Goal: Transaction & Acquisition: Purchase product/service

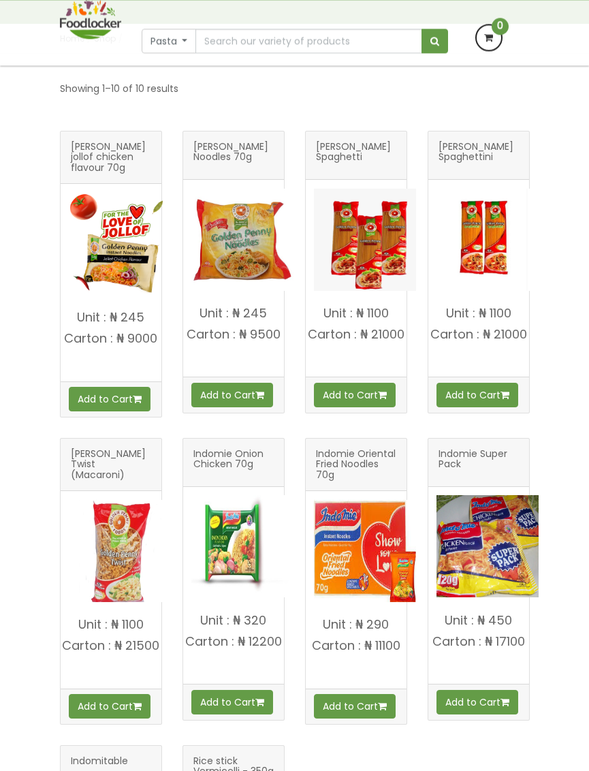
scroll to position [193, 0]
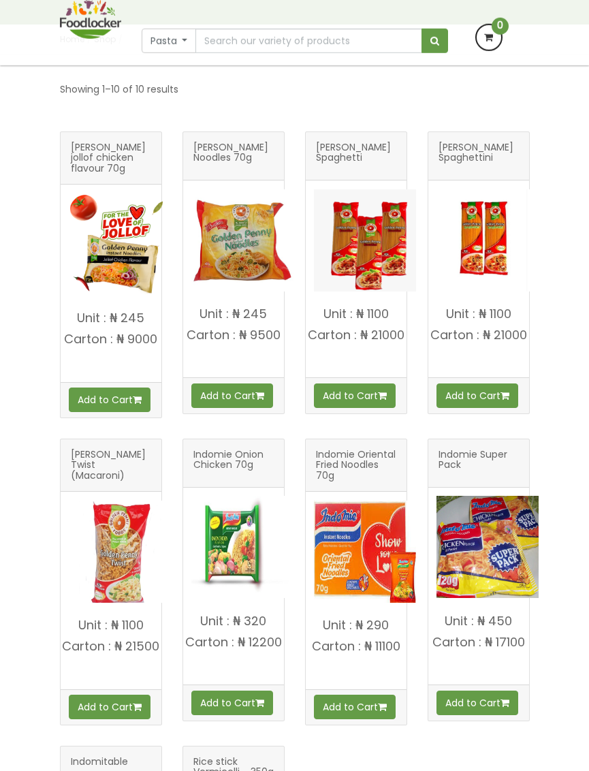
click at [495, 321] on p "Unit : ₦ 1100" at bounding box center [478, 314] width 101 height 14
click at [472, 291] on img at bounding box center [487, 240] width 102 height 102
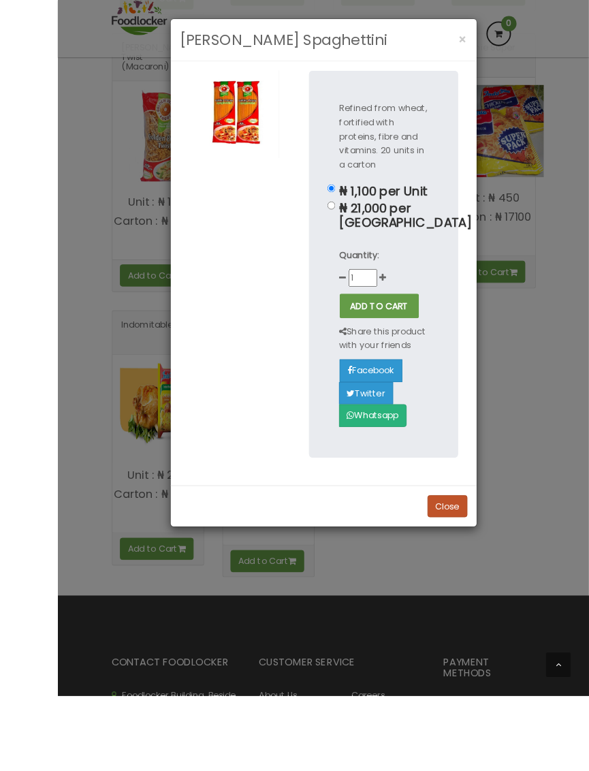
scroll to position [644, 0]
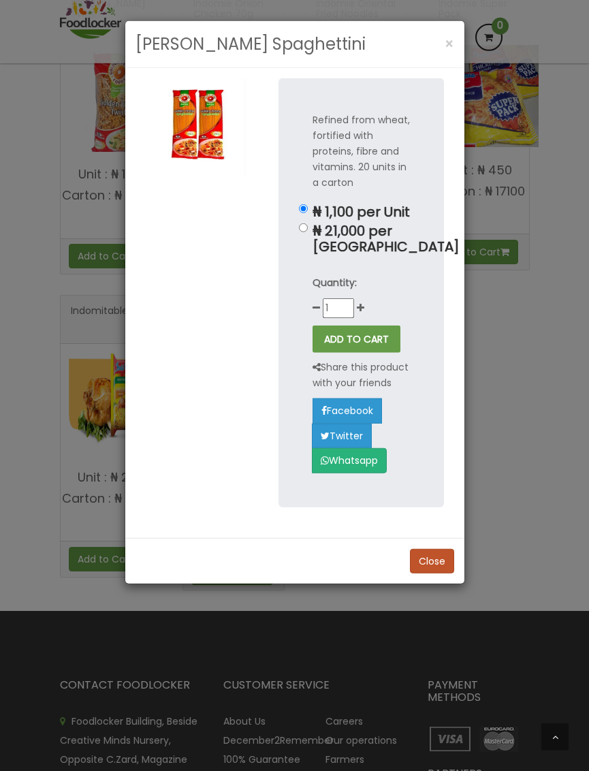
click at [455, 38] on button "×" at bounding box center [449, 44] width 23 height 28
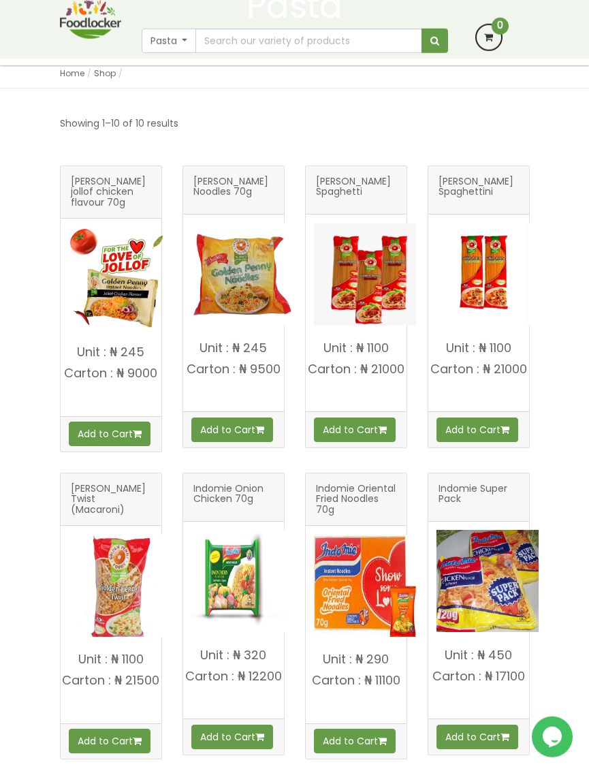
scroll to position [160, 0]
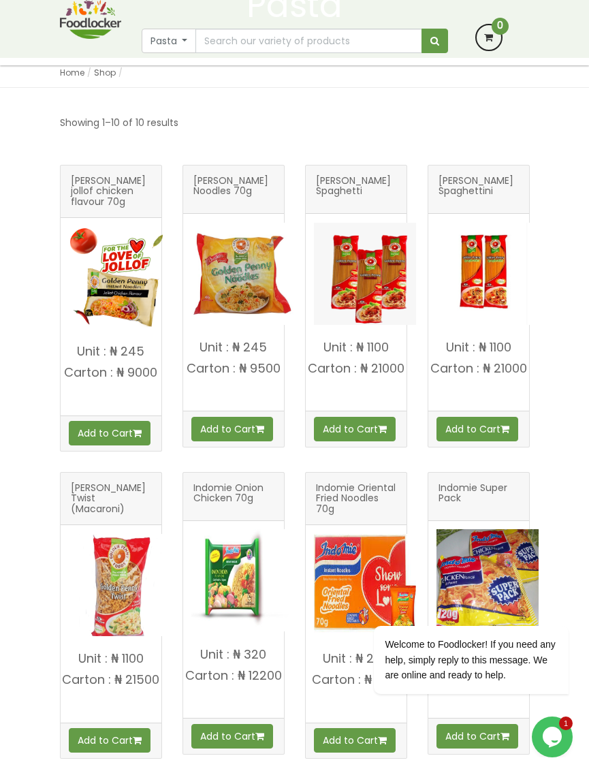
click at [386, 295] on img at bounding box center [365, 274] width 102 height 102
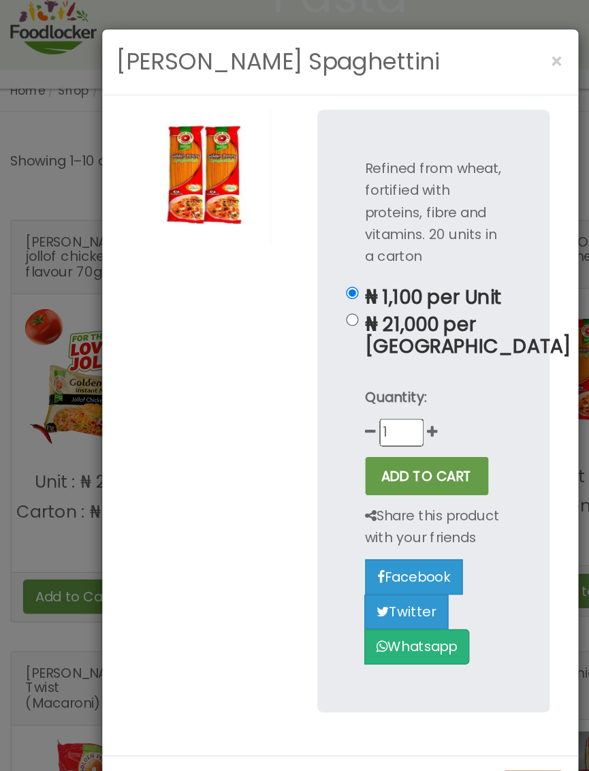
scroll to position [142, 0]
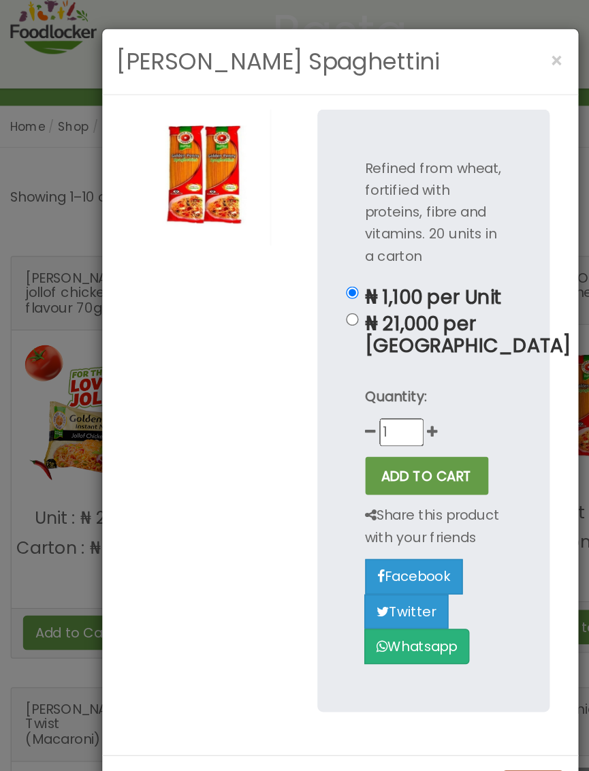
click at [438, 44] on button "×" at bounding box center [449, 44] width 23 height 28
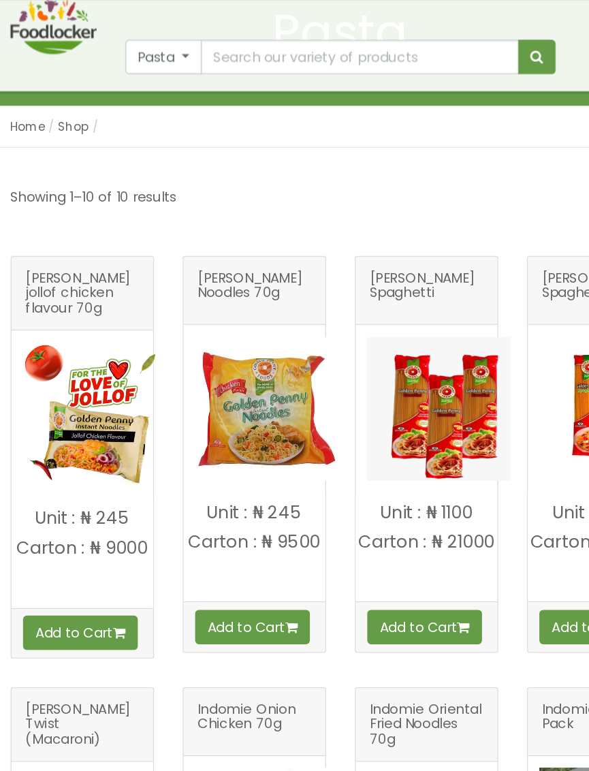
click at [314, 290] on img at bounding box center [365, 291] width 102 height 102
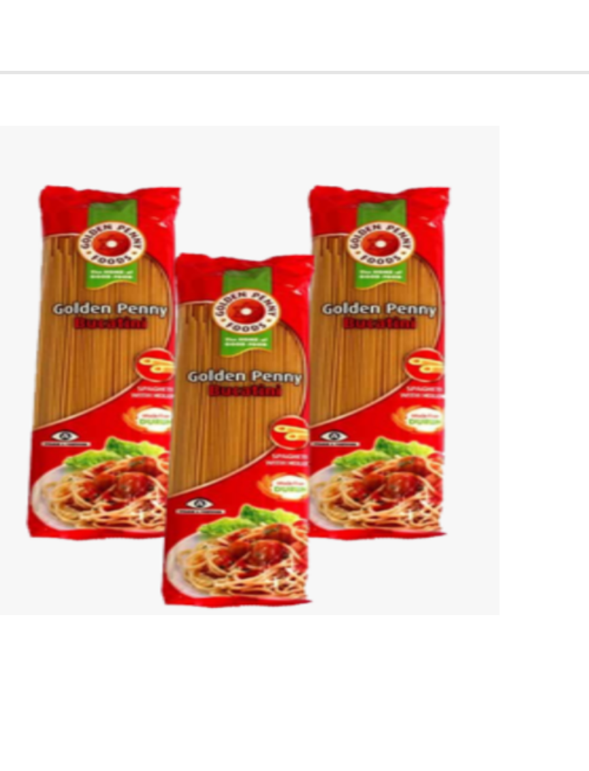
scroll to position [80, 0]
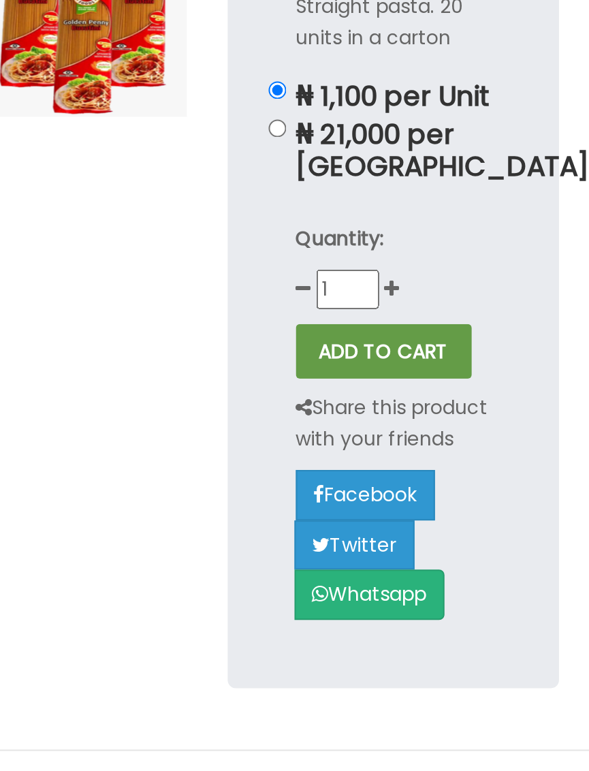
click at [278, 92] on div "Straight pasta. 20 units in a carton ₦ 1,100 per Unit ₦ 21,000 per Carton Quant…" at bounding box center [360, 268] width 165 height 381
click at [299, 176] on input "₦ 21,000 per Carton" at bounding box center [303, 180] width 9 height 9
radio input "true"
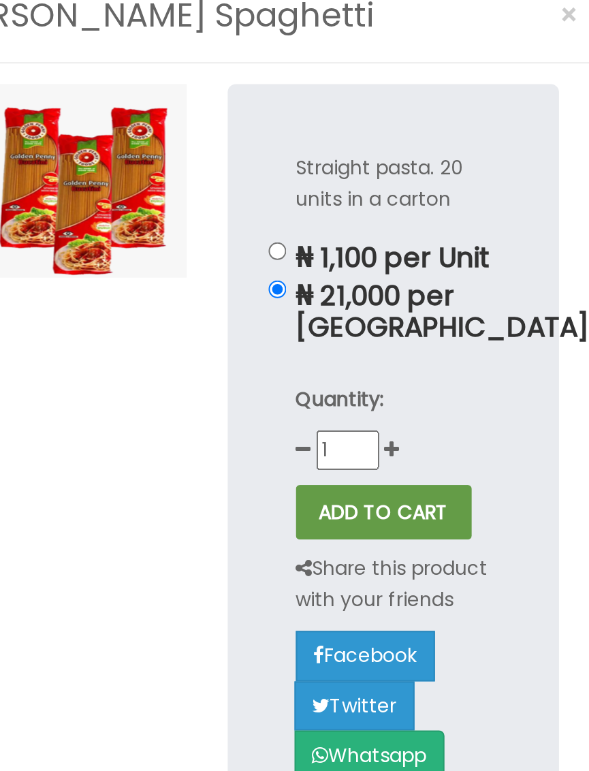
click at [312, 278] on button "ADD TO CART" at bounding box center [356, 291] width 88 height 27
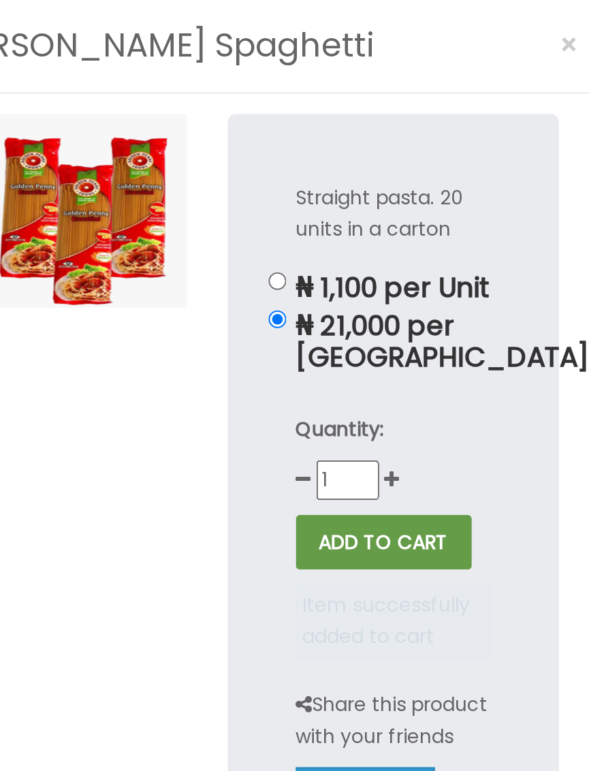
click at [445, 34] on span "×" at bounding box center [450, 44] width 10 height 20
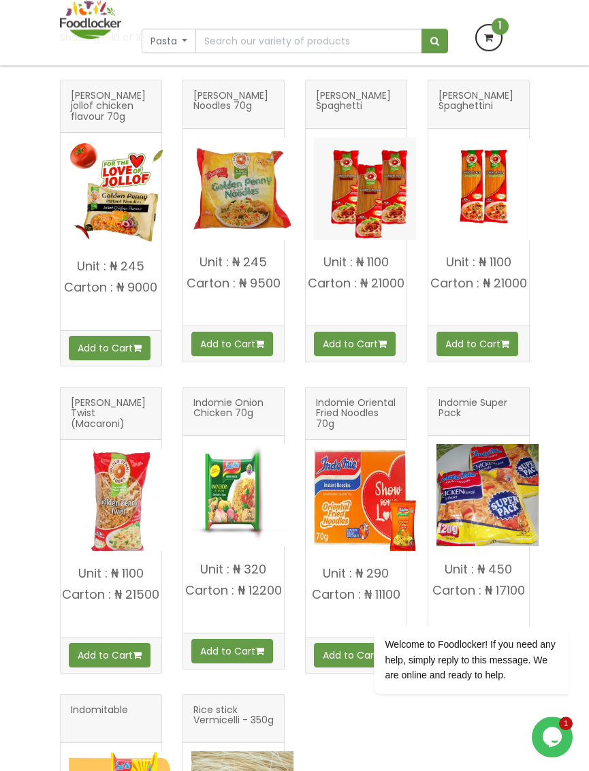
scroll to position [242, 0]
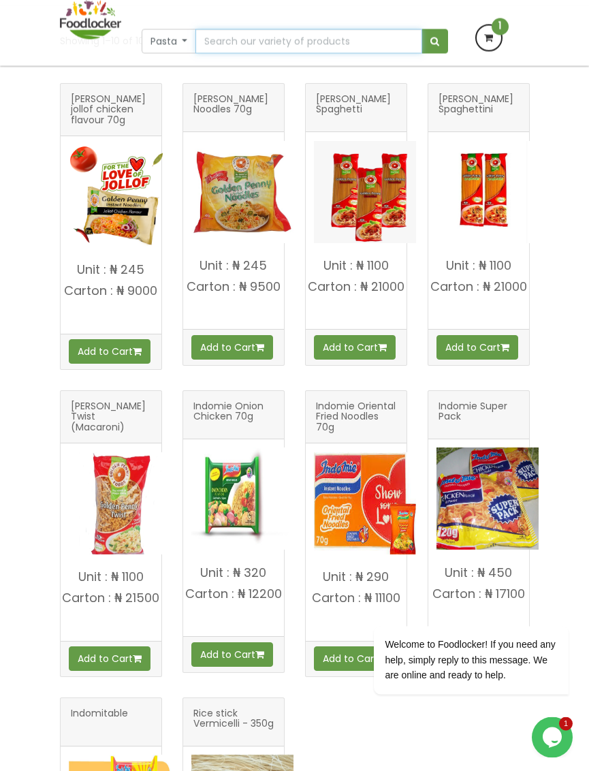
click at [323, 48] on input "text" at bounding box center [308, 41] width 226 height 25
type input "Buscuit"
click at [429, 45] on button "submit" at bounding box center [434, 41] width 27 height 25
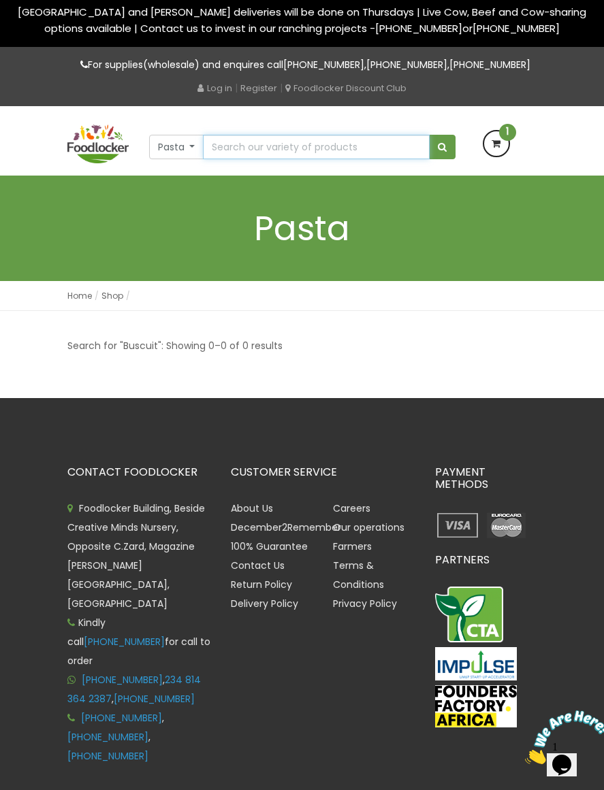
click at [349, 154] on input "text" at bounding box center [316, 147] width 226 height 25
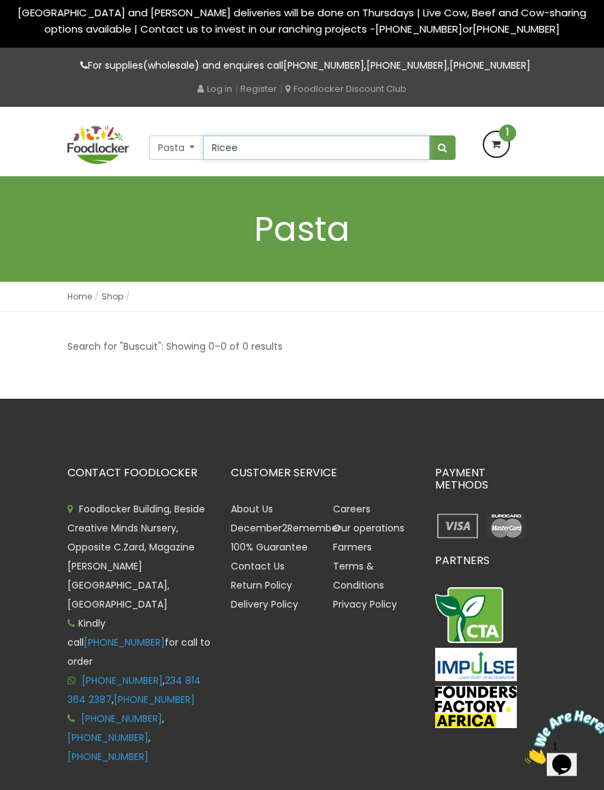
type input "Ricee"
click at [443, 152] on span "submit" at bounding box center [442, 148] width 9 height 10
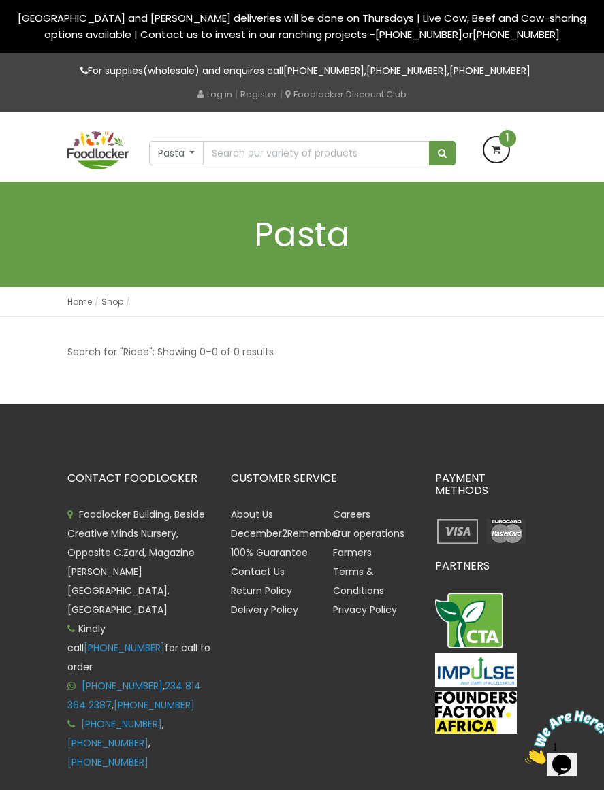
click at [434, 165] on button "submit" at bounding box center [442, 153] width 27 height 25
click at [109, 164] on img at bounding box center [97, 150] width 61 height 39
click at [102, 166] on img at bounding box center [97, 150] width 61 height 39
click at [88, 170] on img at bounding box center [97, 150] width 61 height 39
click at [105, 170] on img at bounding box center [97, 150] width 61 height 39
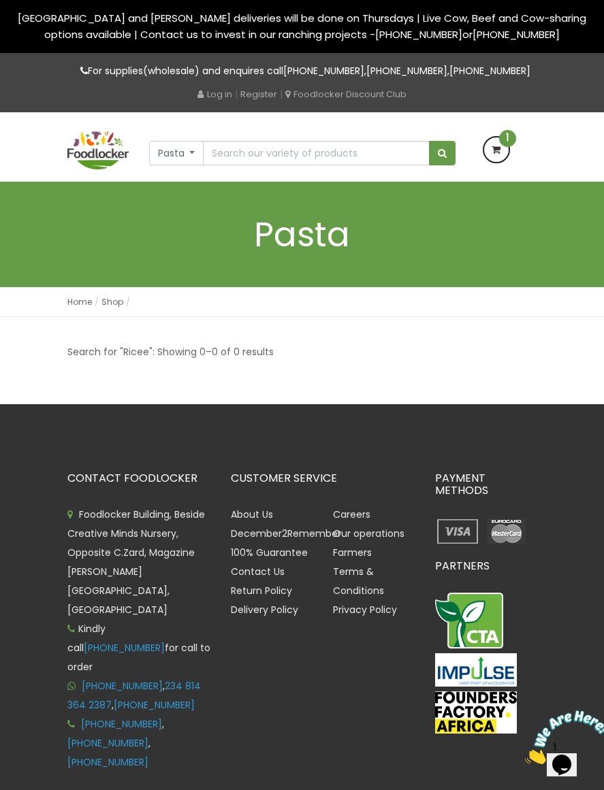
click at [121, 157] on img at bounding box center [97, 150] width 61 height 39
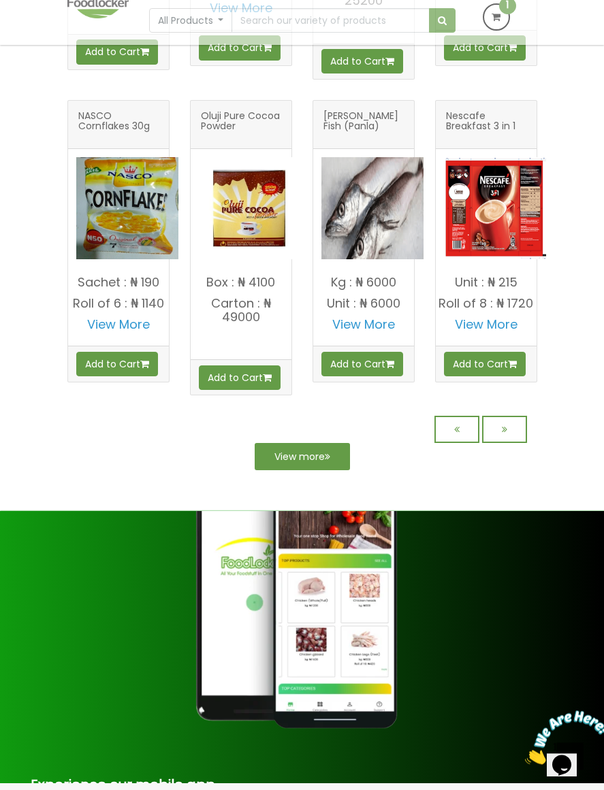
scroll to position [1076, 0]
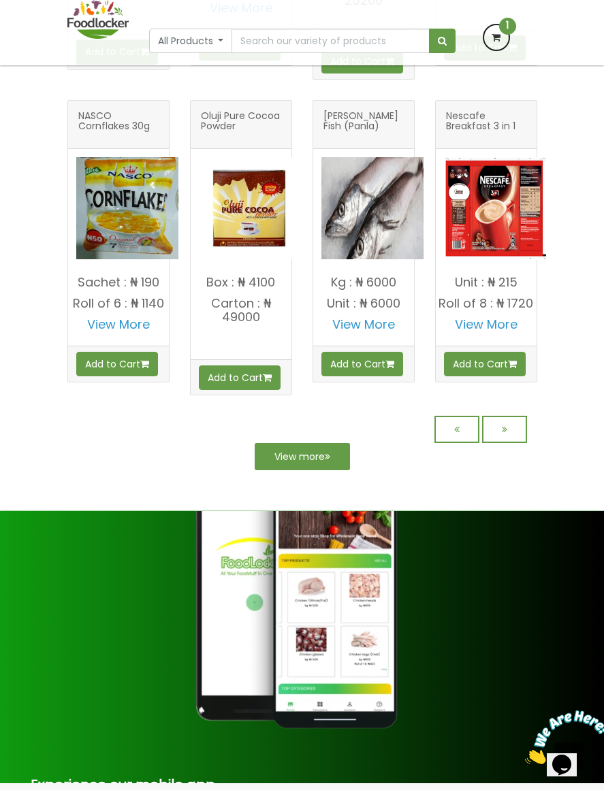
click at [330, 462] on icon at bounding box center [327, 457] width 5 height 10
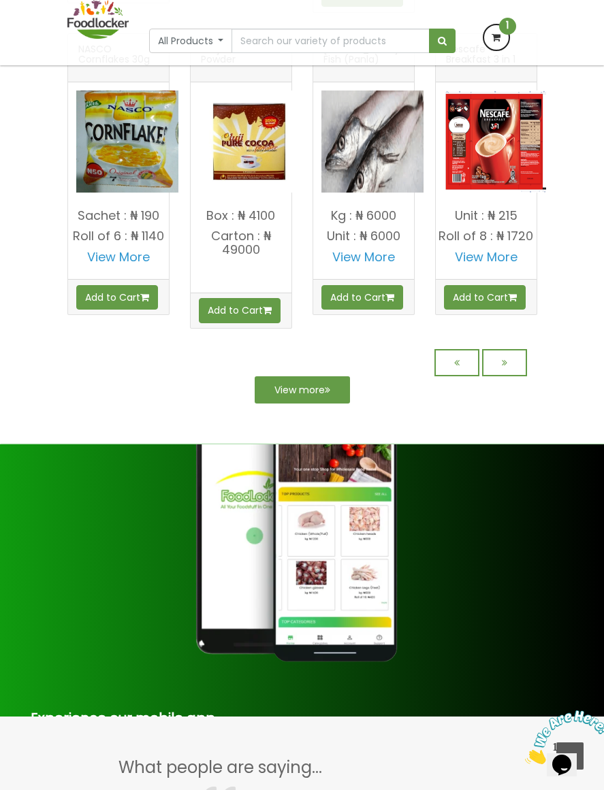
click at [305, 663] on img at bounding box center [302, 527] width 272 height 272
click at [327, 663] on img at bounding box center [302, 527] width 272 height 272
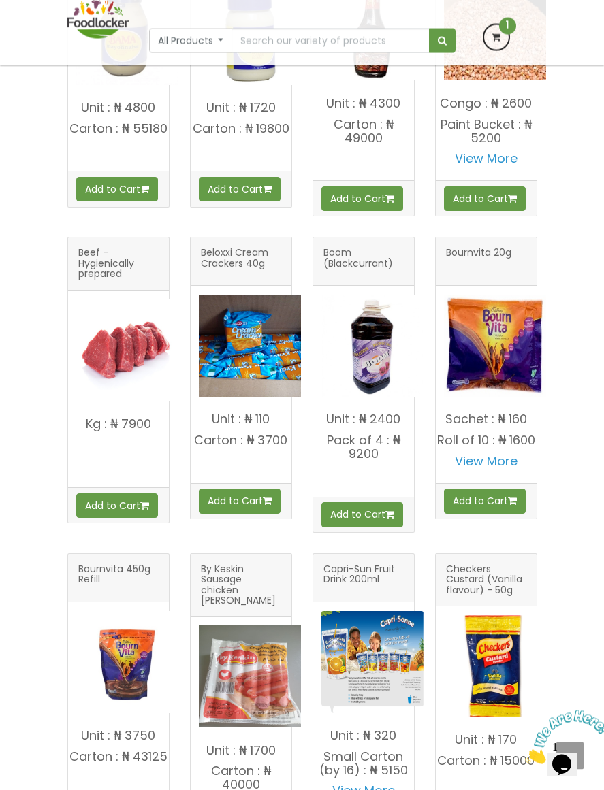
scroll to position [1492, 0]
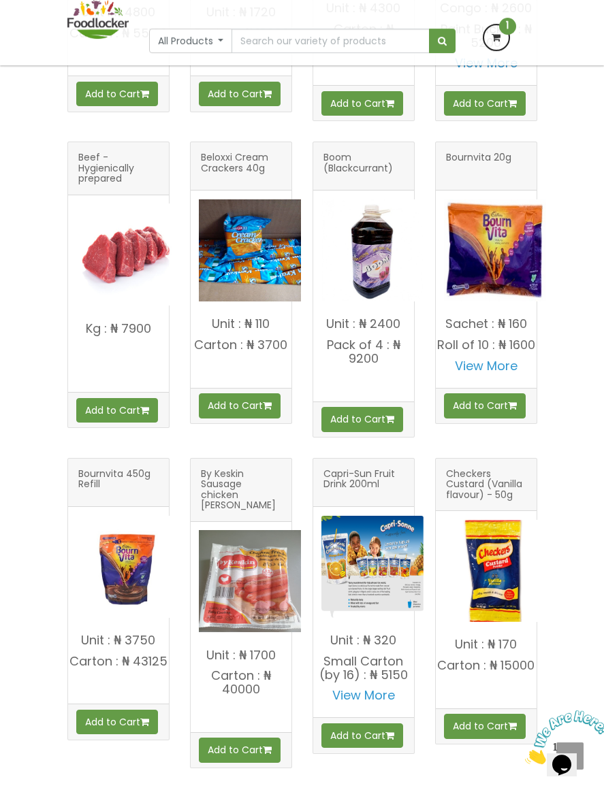
click at [511, 496] on span "Checkers Custard (Vanilla flavour) - 50g" at bounding box center [486, 482] width 80 height 27
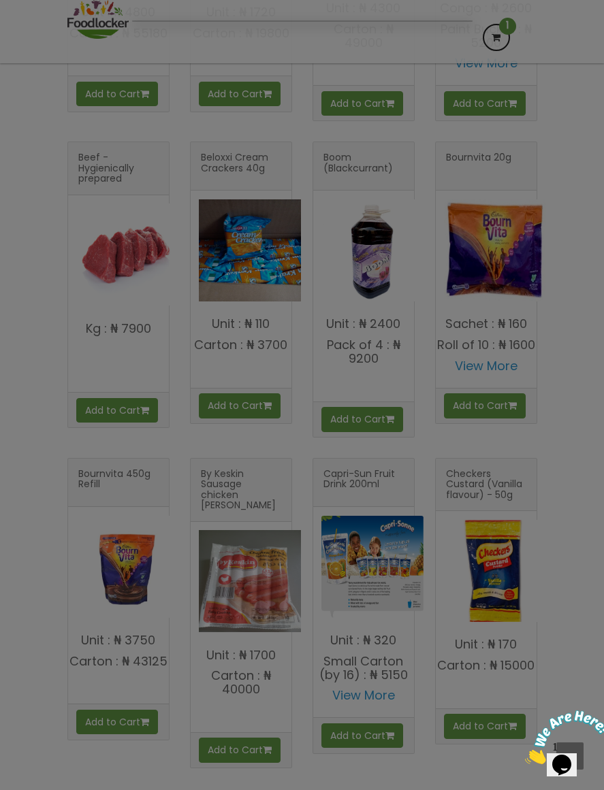
click at [500, 653] on div at bounding box center [302, 395] width 604 height 790
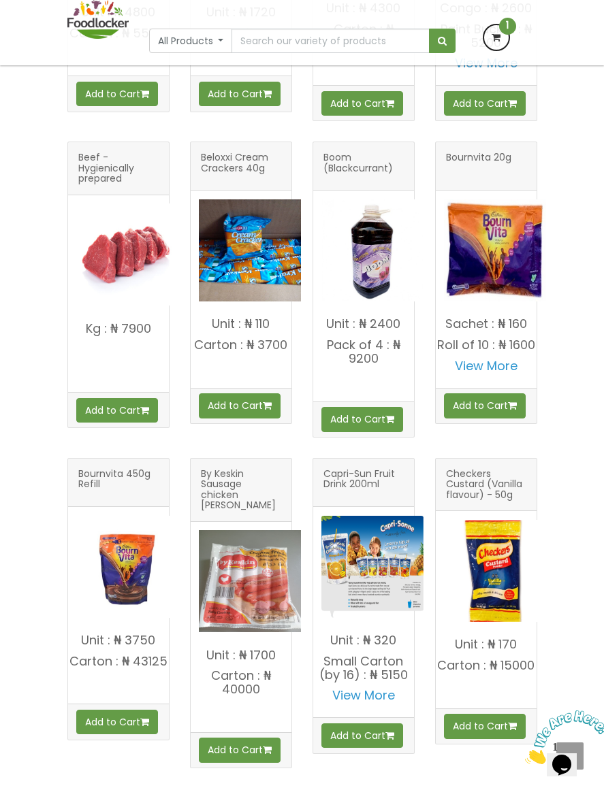
click at [509, 622] on img at bounding box center [495, 571] width 102 height 102
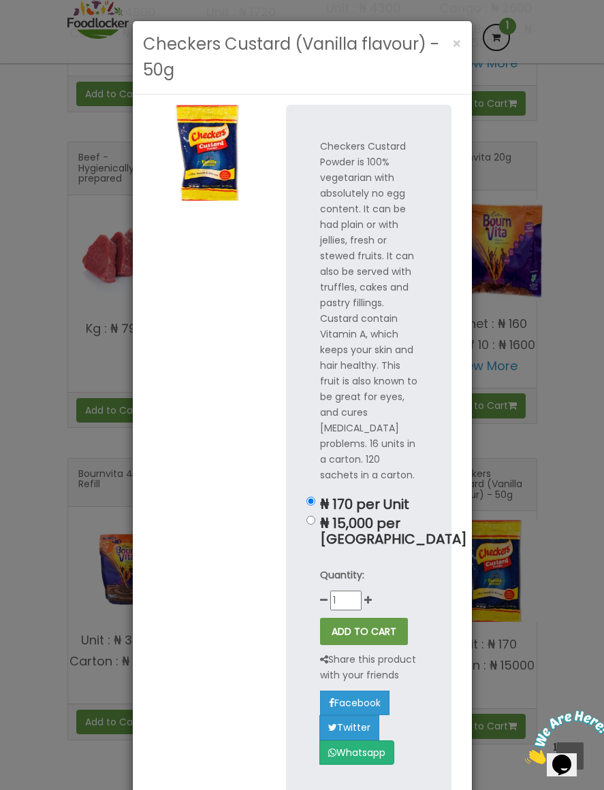
click at [564, 530] on div "Checkers Custard (Vanilla flavour) - 50g × Checkers Custard Powder is 100% vege…" at bounding box center [302, 395] width 604 height 790
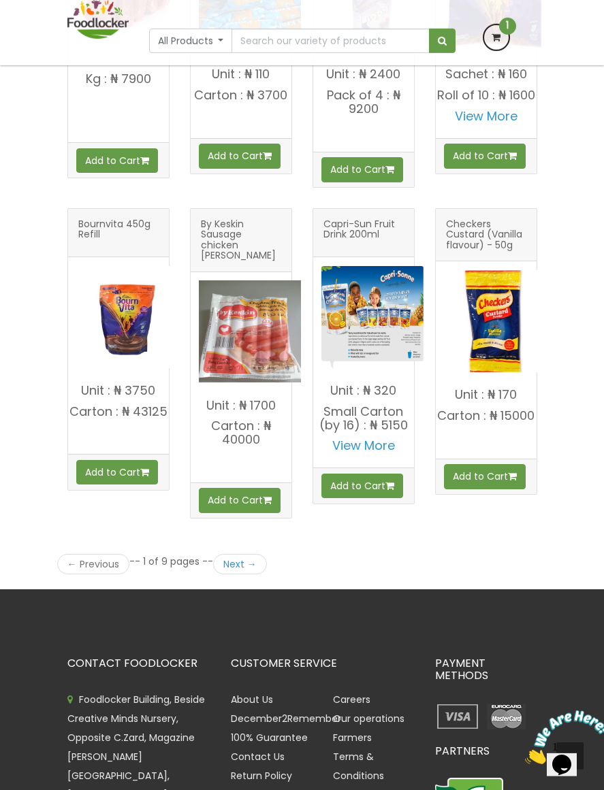
scroll to position [1743, 0]
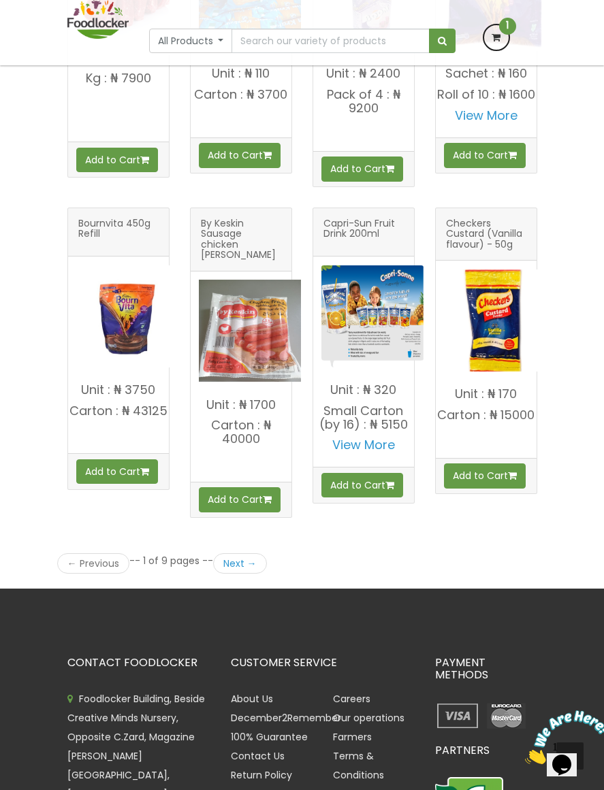
click at [262, 556] on link "Next →" at bounding box center [240, 563] width 54 height 20
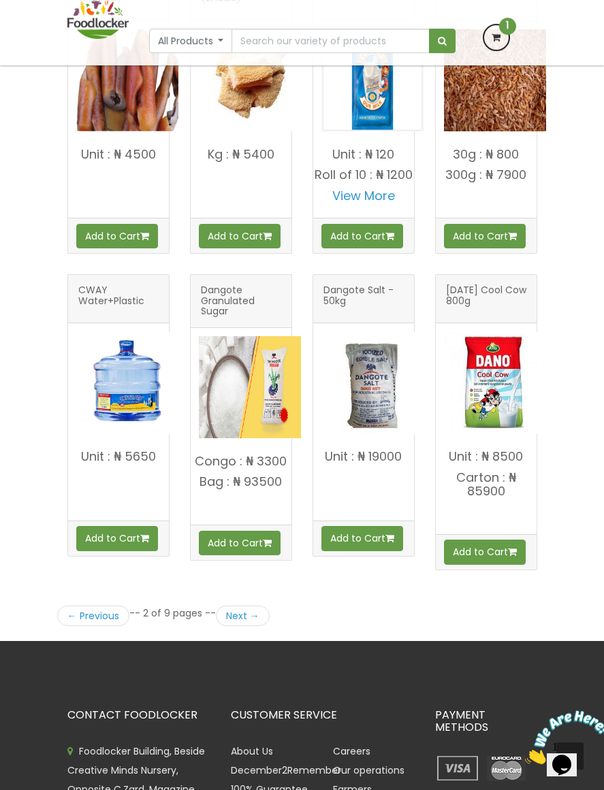
scroll to position [1650, 0]
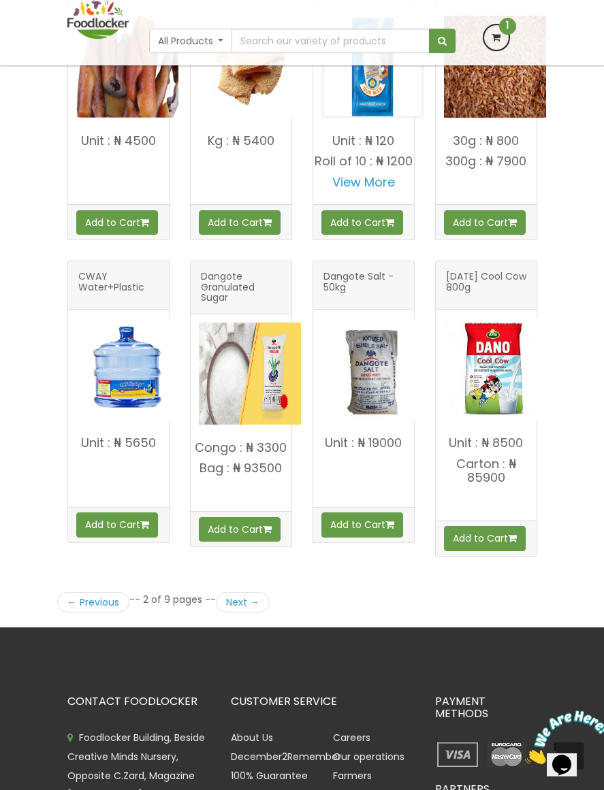
click at [265, 596] on link "Next →" at bounding box center [243, 602] width 54 height 20
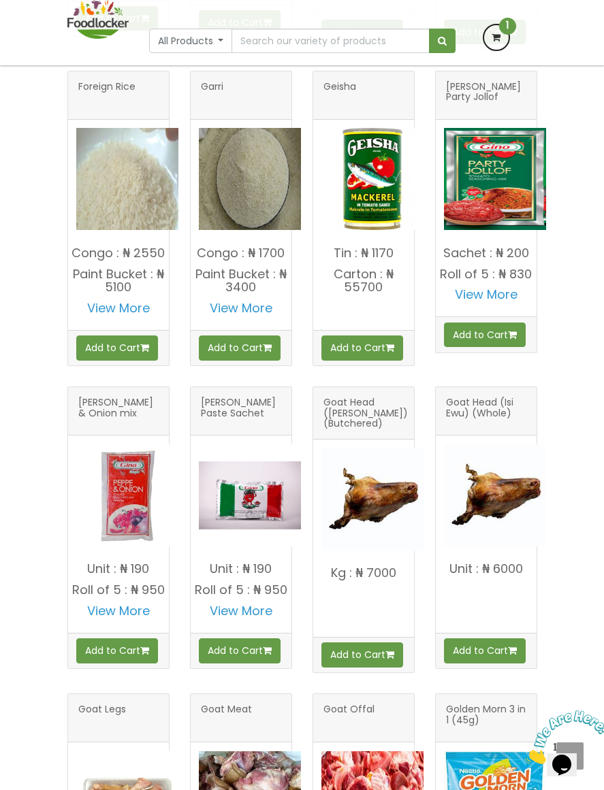
click at [498, 347] on button "Add to Cart" at bounding box center [485, 335] width 82 height 25
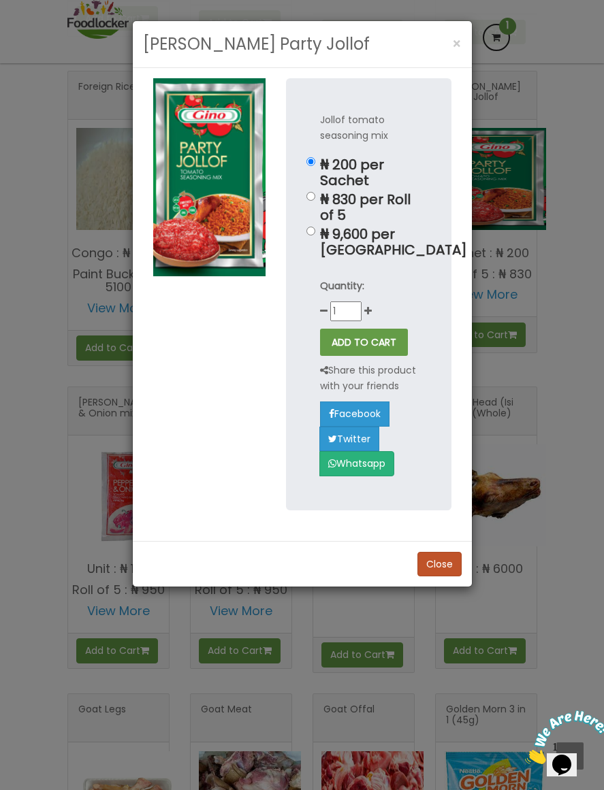
click at [537, 346] on div "[PERSON_NAME] Party Jollof × Jollof tomato seasoning mix ₦ 200 per Sachet ₦ 830…" at bounding box center [302, 395] width 604 height 790
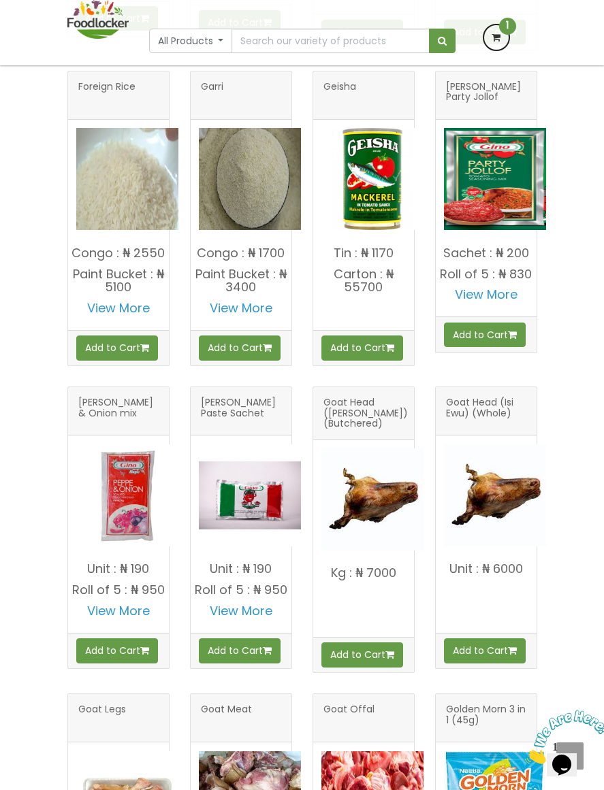
click at [507, 230] on img at bounding box center [495, 179] width 102 height 102
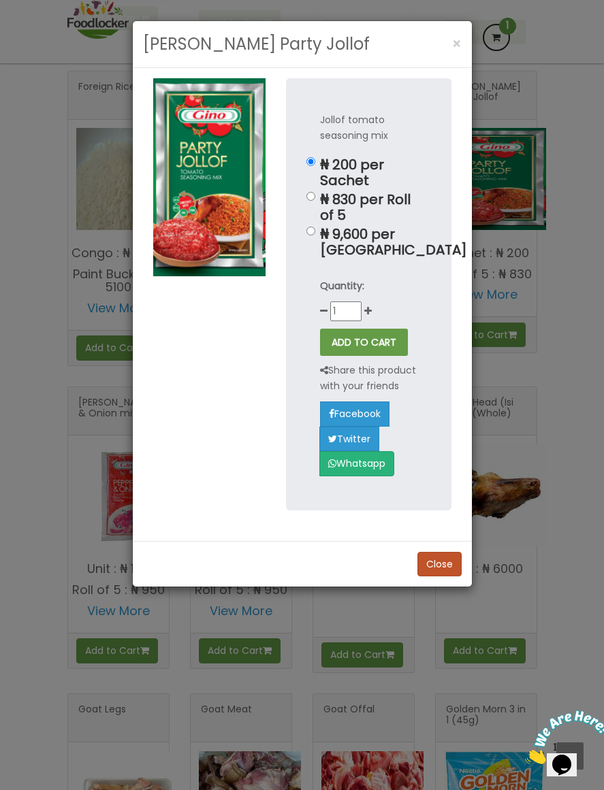
click at [556, 227] on div "Gino Party Jollof × Jollof tomato seasoning mix ₦ 200 per Sachet ₦ 830 per Roll…" at bounding box center [302, 395] width 604 height 790
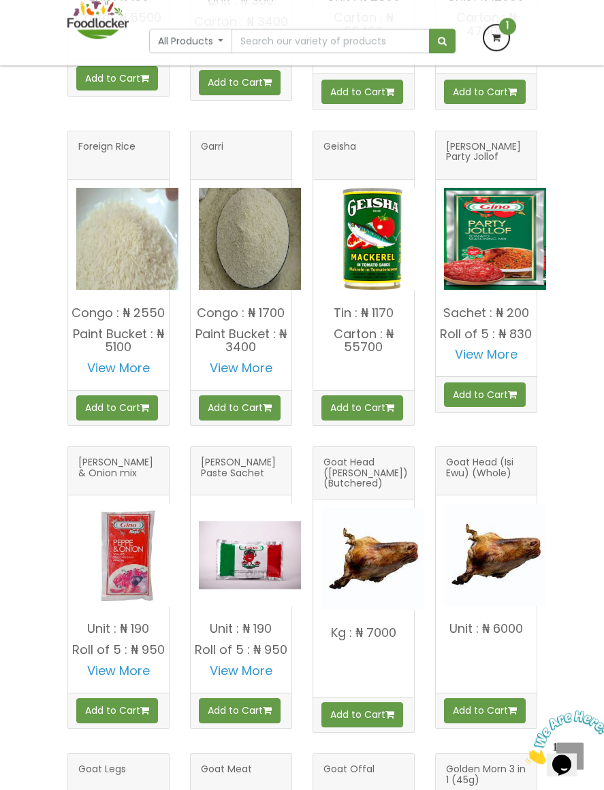
click at [515, 218] on img at bounding box center [495, 239] width 102 height 102
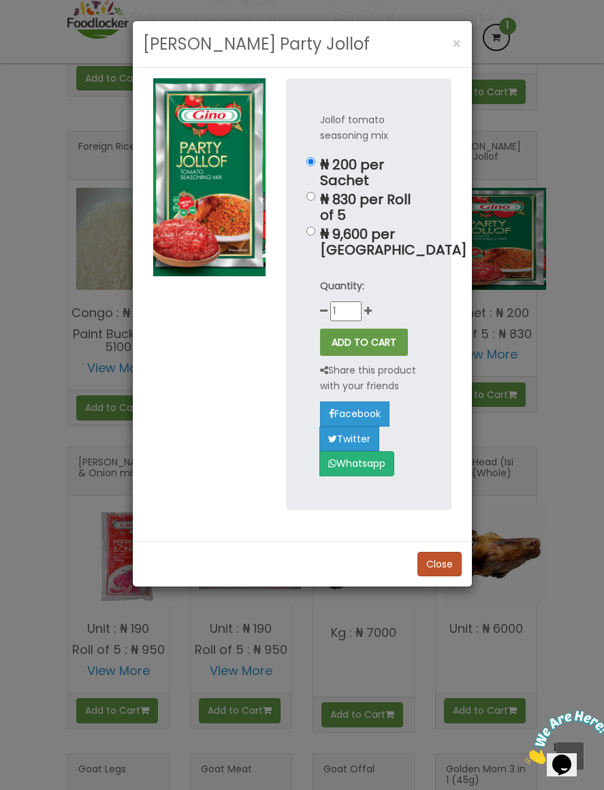
click at [369, 125] on p "Jollof tomato seasoning mix" at bounding box center [368, 127] width 97 height 31
click at [315, 230] on input "₦ 9,600 per Carton" at bounding box center [310, 231] width 9 height 9
radio input "true"
click at [379, 350] on button "ADD TO CART" at bounding box center [364, 342] width 88 height 27
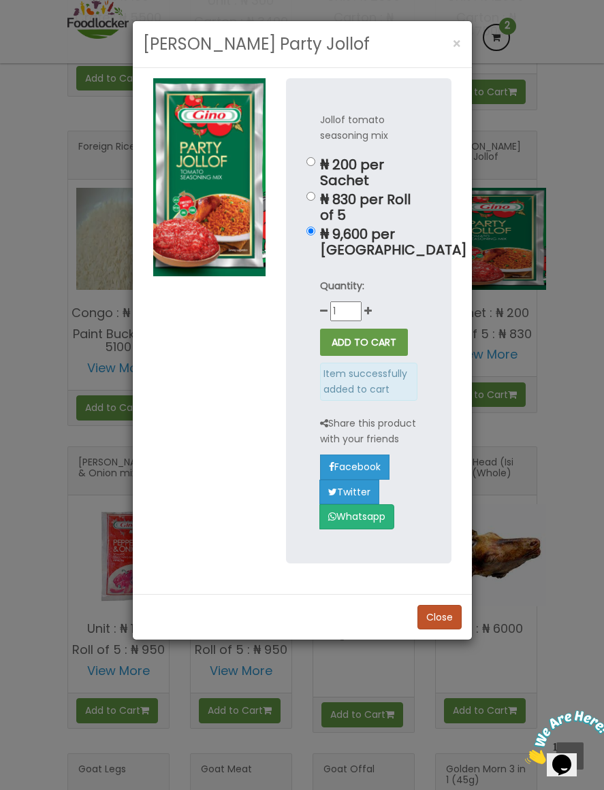
click at [453, 46] on span "×" at bounding box center [457, 44] width 10 height 20
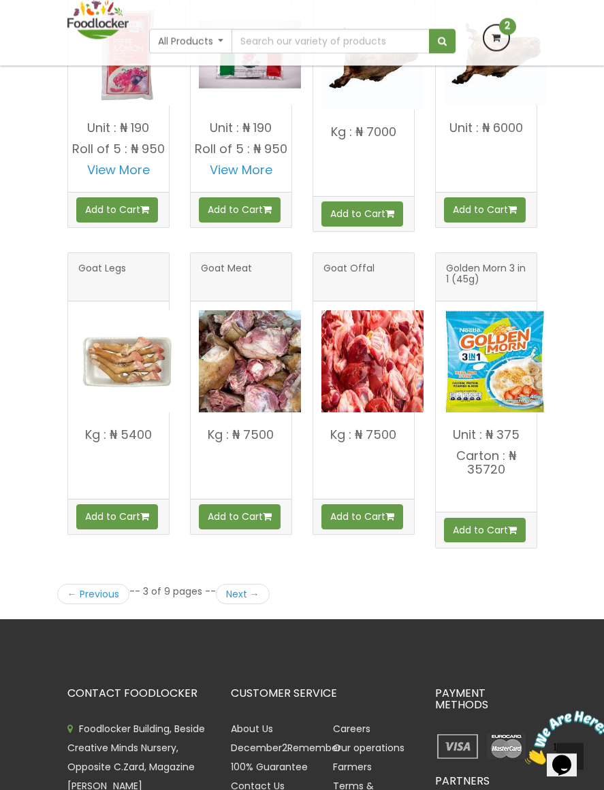
scroll to position [1692, 0]
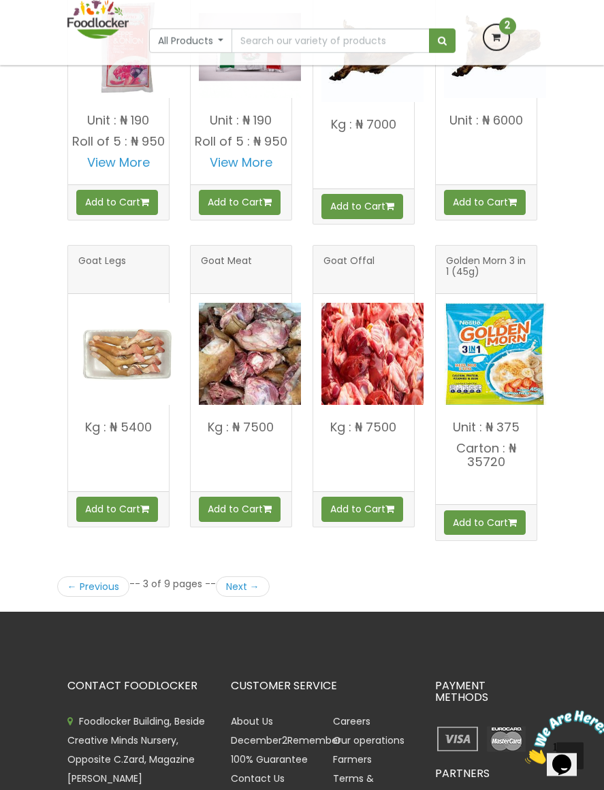
click at [264, 577] on link "Next →" at bounding box center [243, 587] width 54 height 20
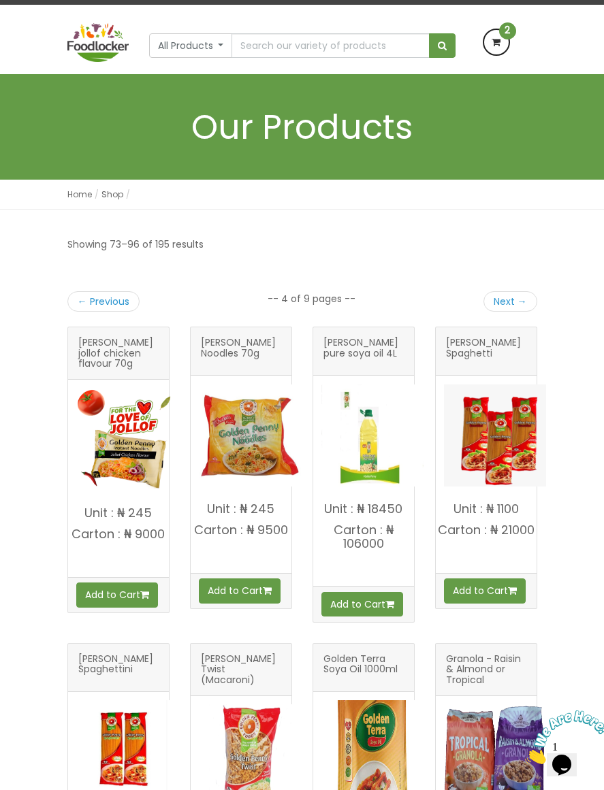
scroll to position [273, 0]
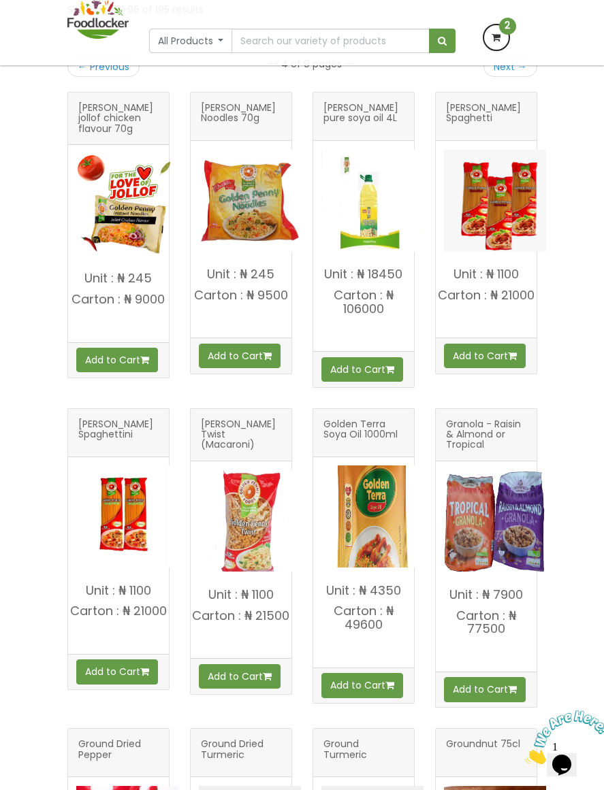
click at [514, 553] on img at bounding box center [495, 521] width 102 height 102
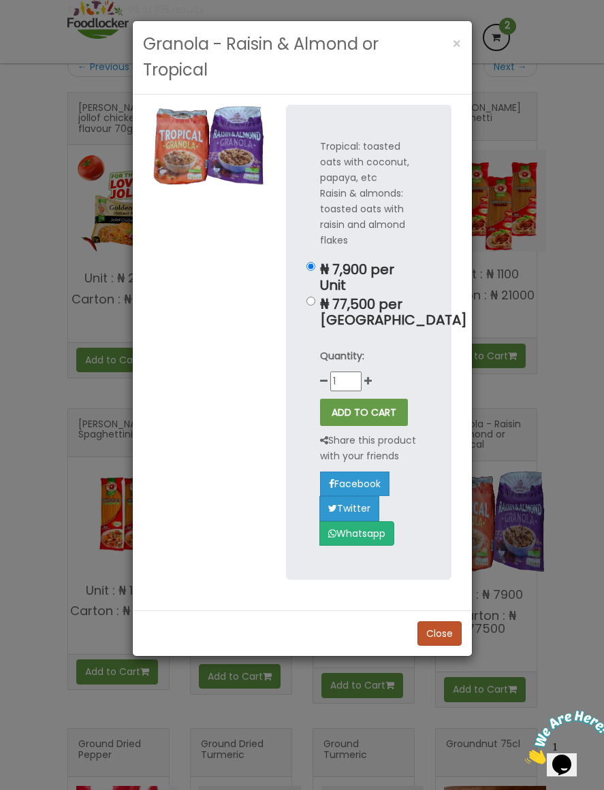
click at [550, 477] on div "Granola - Raisin & Almond or Tropical × Tropical: toasted oats with coconut, pa…" at bounding box center [302, 395] width 604 height 790
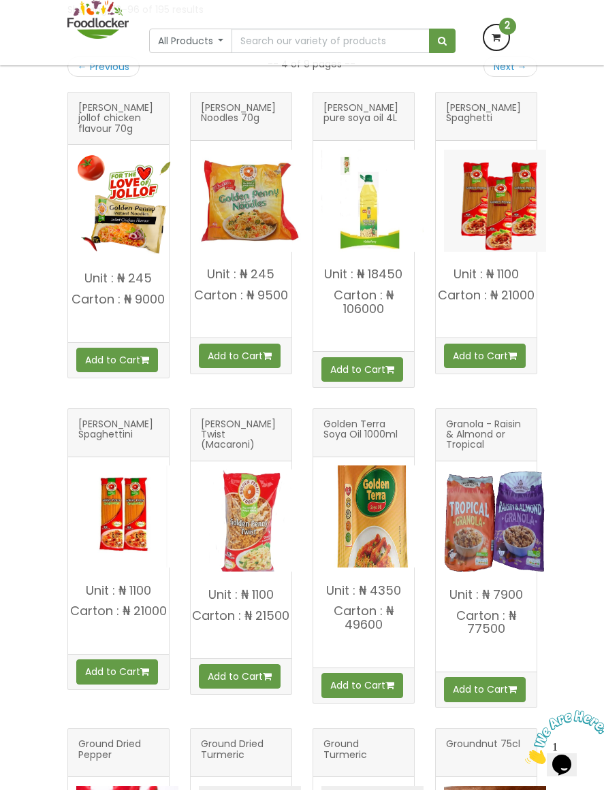
click at [499, 447] on span "Granola - Raisin & Almond or Tropical" at bounding box center [486, 432] width 80 height 27
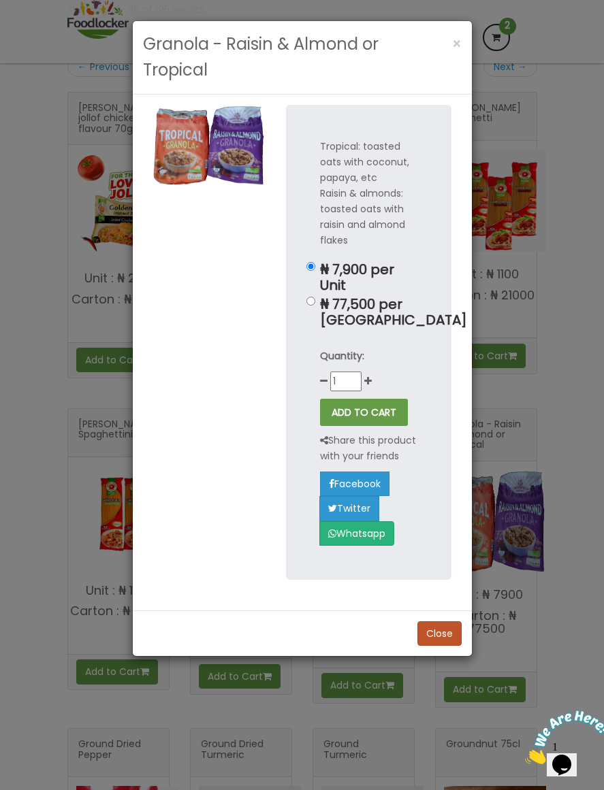
click at [564, 434] on div "Granola - Raisin & Almond or Tropical × Tropical: toasted oats with coconut, pa…" at bounding box center [302, 395] width 604 height 790
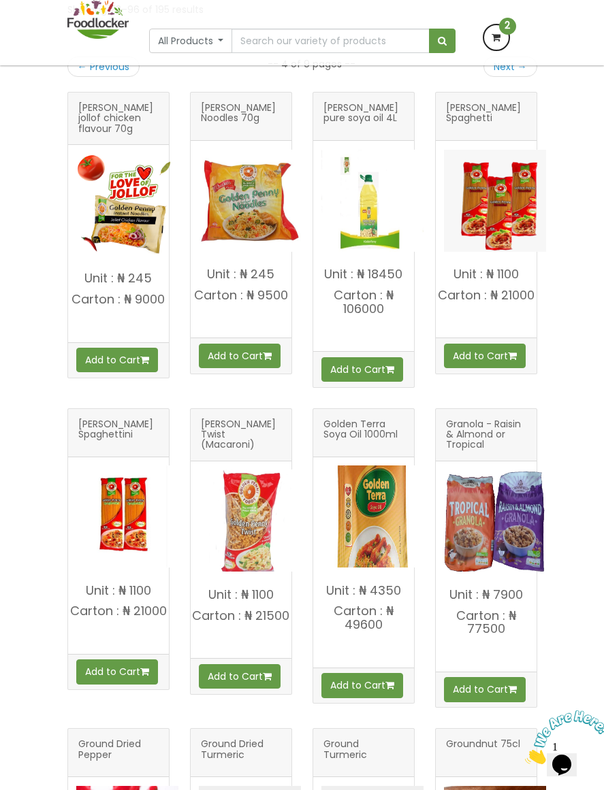
click at [494, 447] on span "Granola - Raisin & Almond or Tropical" at bounding box center [486, 432] width 80 height 27
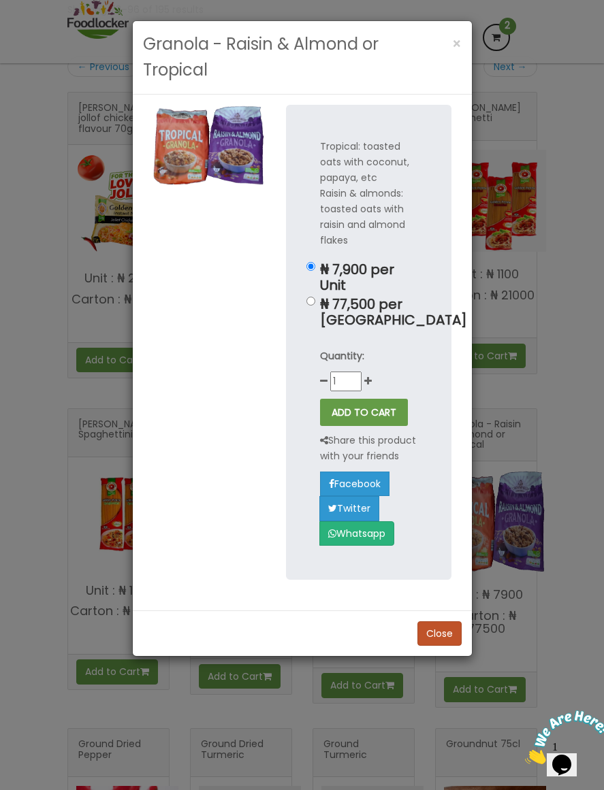
click at [541, 425] on div "Granola - Raisin & Almond or Tropical × Tropical: toasted oats with coconut, pa…" at bounding box center [302, 395] width 604 height 790
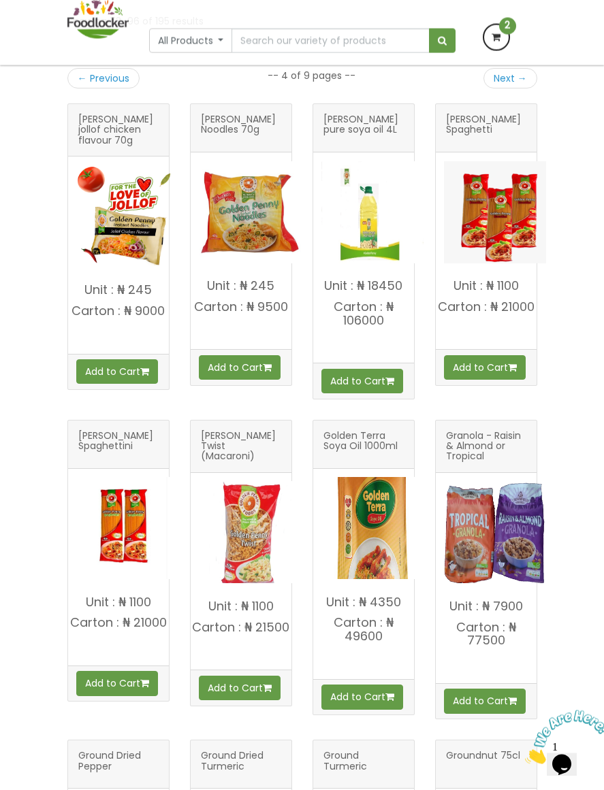
scroll to position [262, 0]
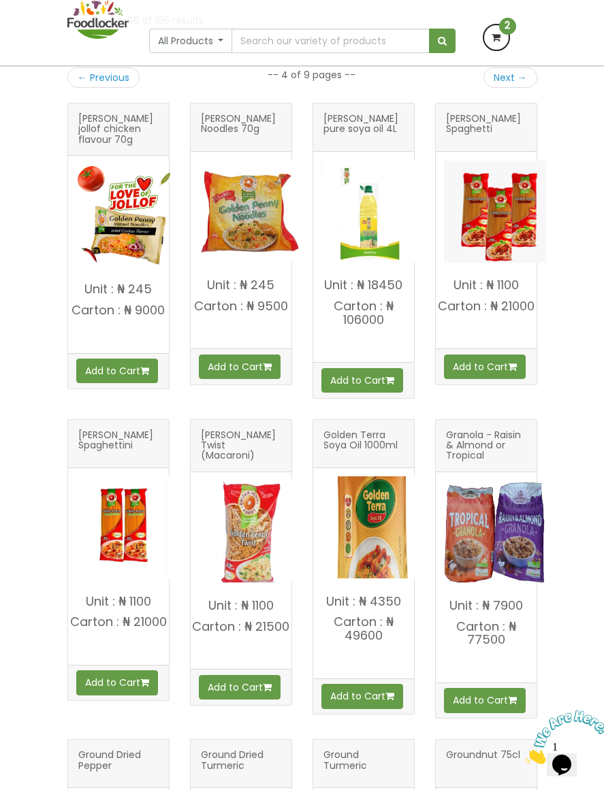
click at [512, 447] on span "Granola - Raisin & Almond or Tropical" at bounding box center [486, 443] width 80 height 27
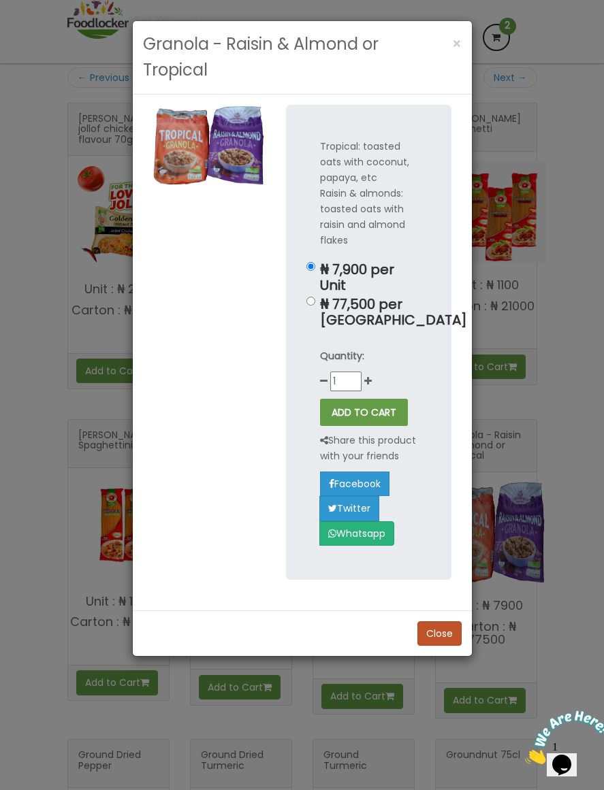
click at [545, 308] on div "Granola - Raisin & Almond or Tropical × Tropical: toasted oats with coconut, pa…" at bounding box center [302, 395] width 604 height 790
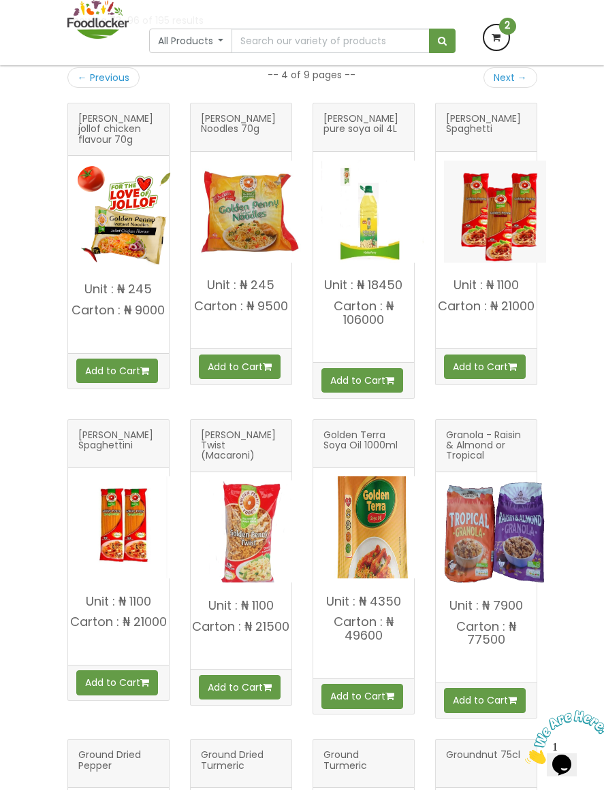
click at [476, 452] on span "Granola - Raisin & Almond or Tropical" at bounding box center [486, 443] width 80 height 27
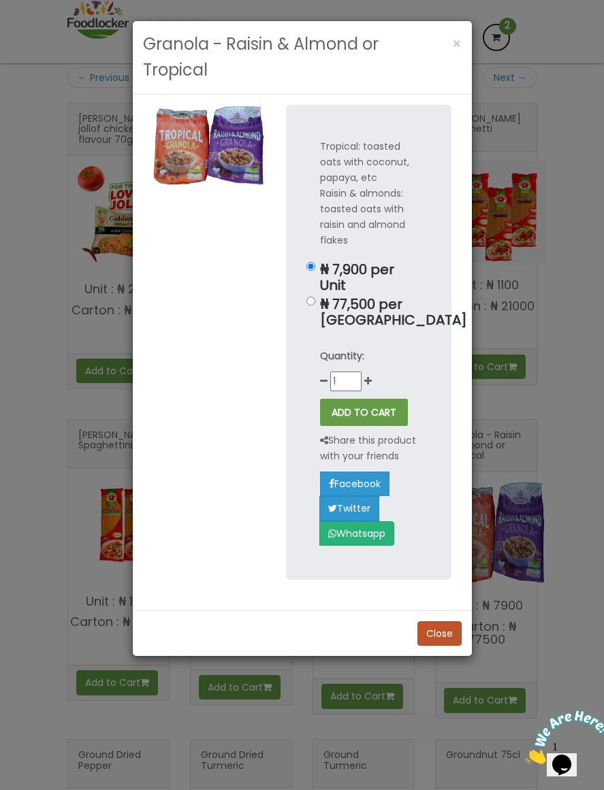
click at [524, 378] on div "Granola - Raisin & Almond or Tropical × Tropical: toasted oats with coconut, pa…" at bounding box center [302, 395] width 604 height 790
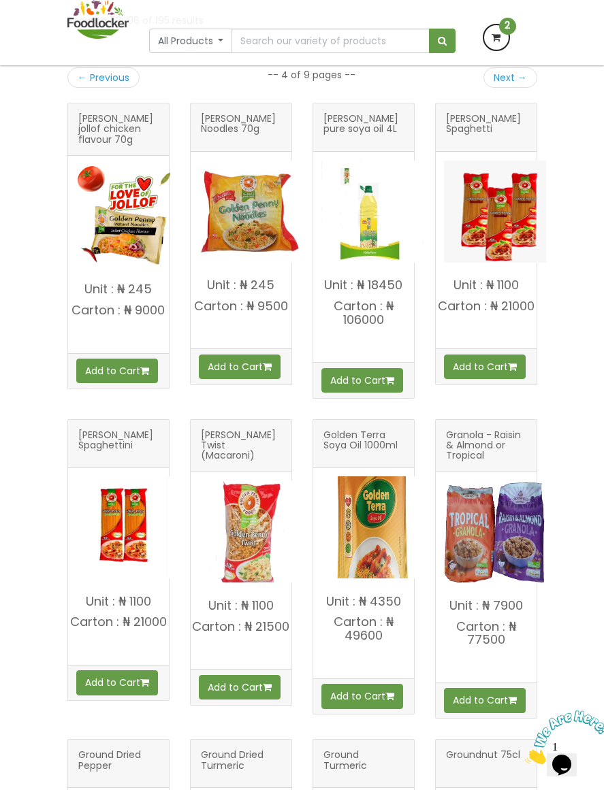
click at [515, 442] on span "Granola - Raisin & Almond or Tropical" at bounding box center [486, 443] width 80 height 27
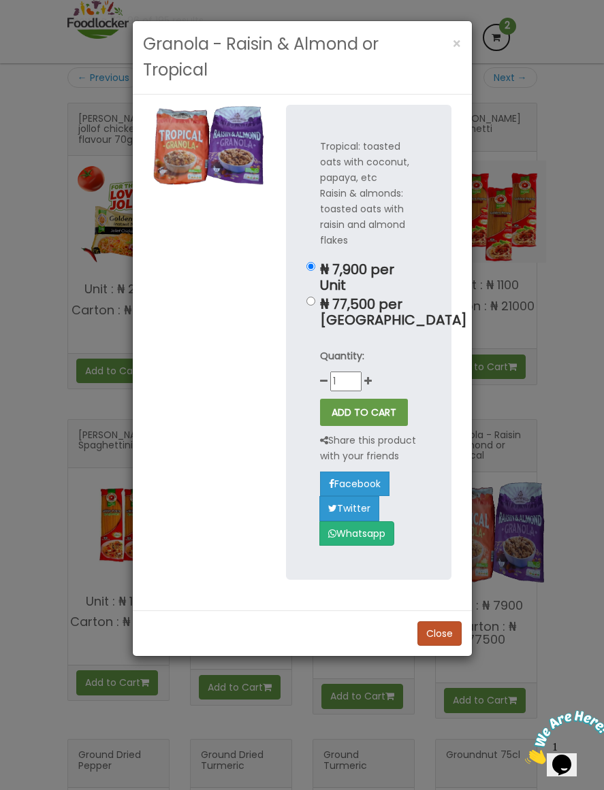
click at [538, 274] on div "Granola - Raisin & Almond or Tropical × Tropical: toasted oats with coconut, pa…" at bounding box center [302, 395] width 604 height 790
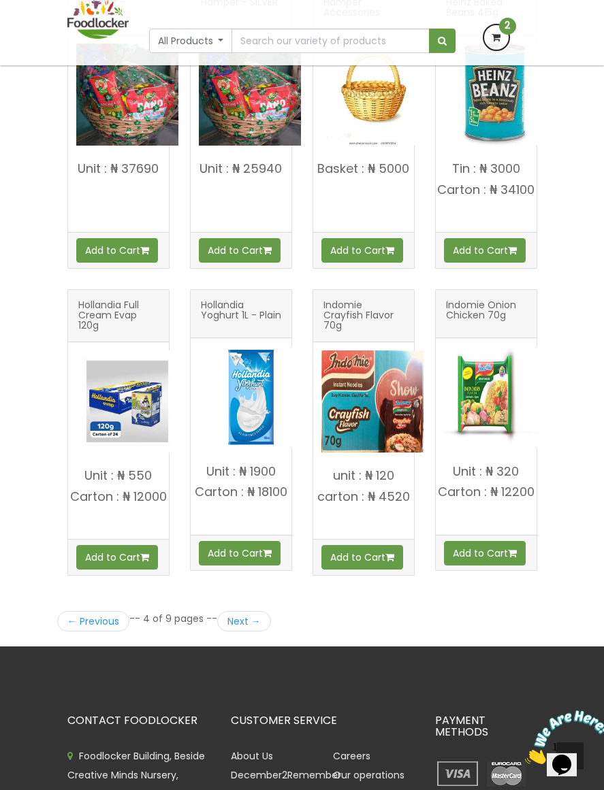
scroll to position [1615, 0]
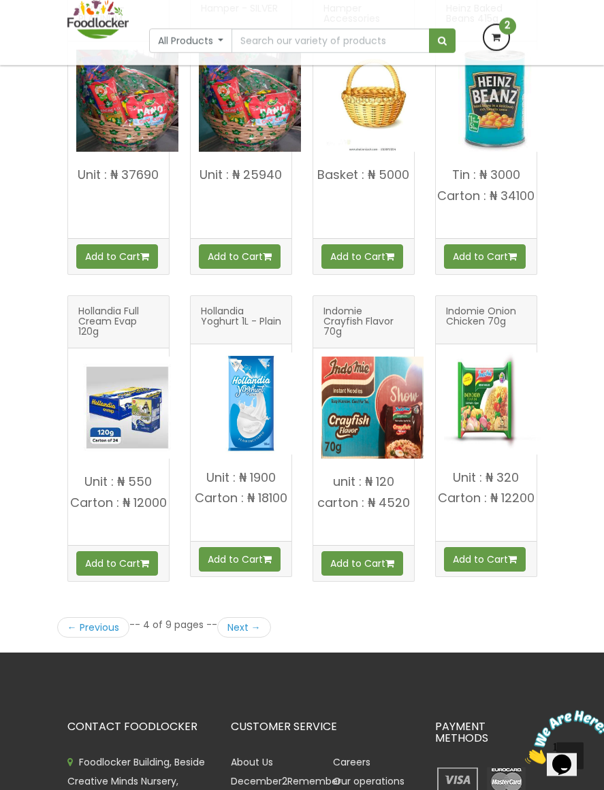
click at [257, 631] on link "Next →" at bounding box center [244, 627] width 54 height 20
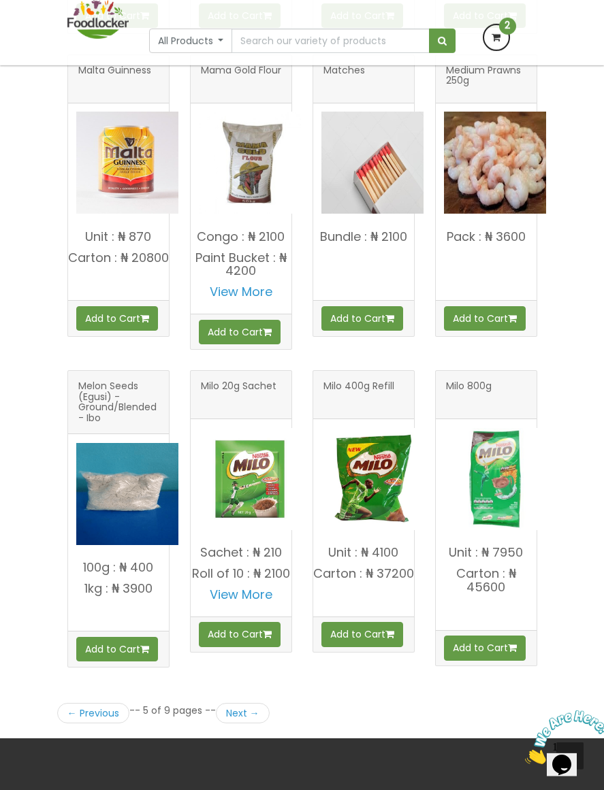
scroll to position [1649, 0]
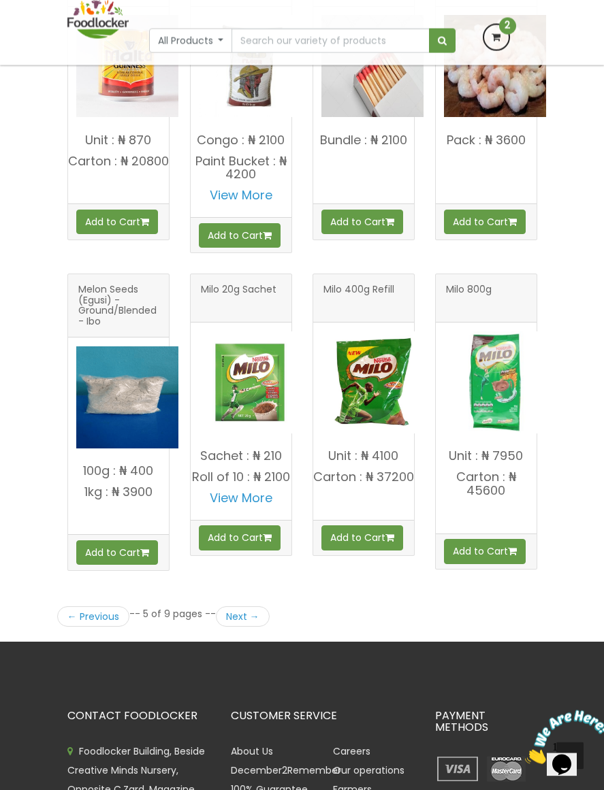
click at [268, 627] on link "Next →" at bounding box center [243, 617] width 54 height 20
click at [258, 607] on link "Next →" at bounding box center [243, 617] width 54 height 20
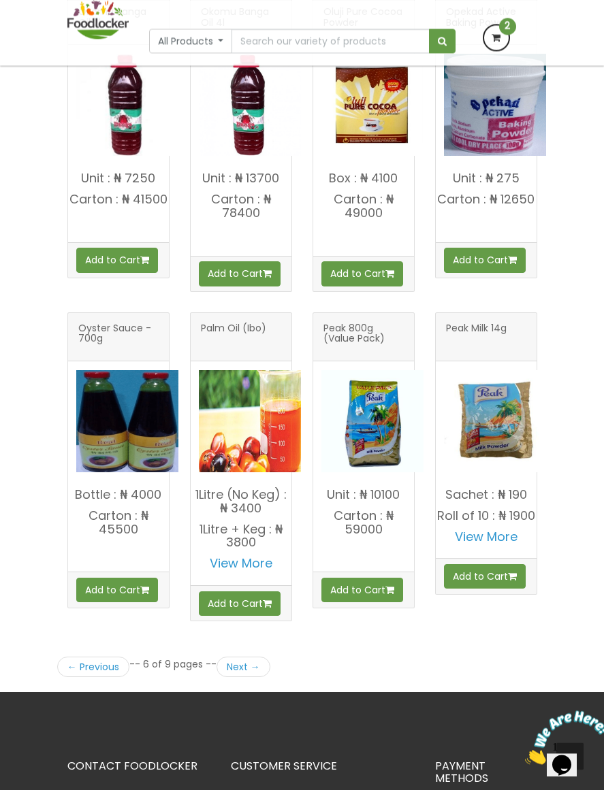
scroll to position [1684, 0]
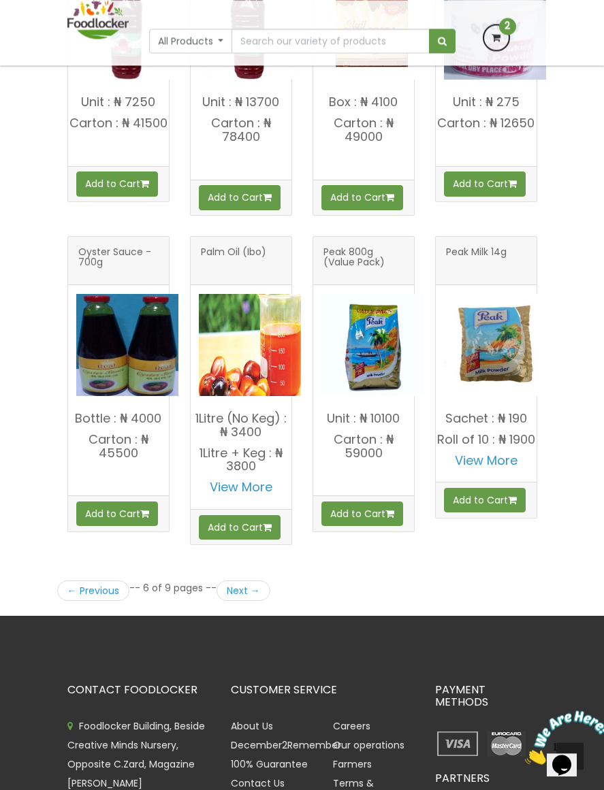
click at [267, 589] on link "Next →" at bounding box center [243, 591] width 54 height 20
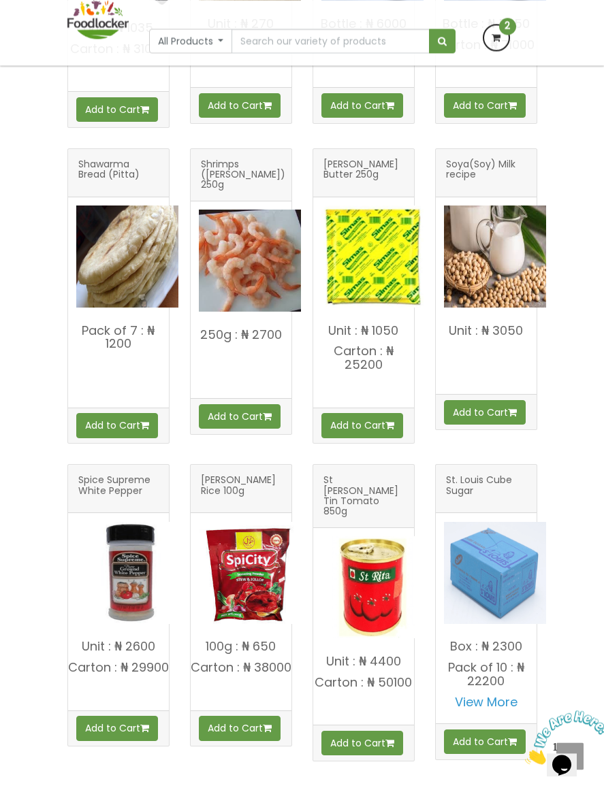
scroll to position [1626, 0]
